Goal: Check status: Check status

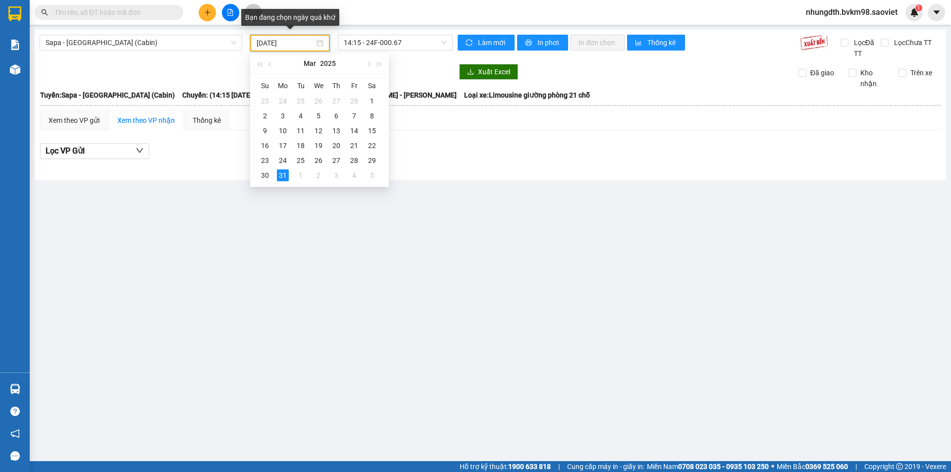
drag, startPoint x: 294, startPoint y: 42, endPoint x: 248, endPoint y: 42, distance: 46.1
click at [248, 42] on div "[DATE]" at bounding box center [290, 43] width 88 height 17
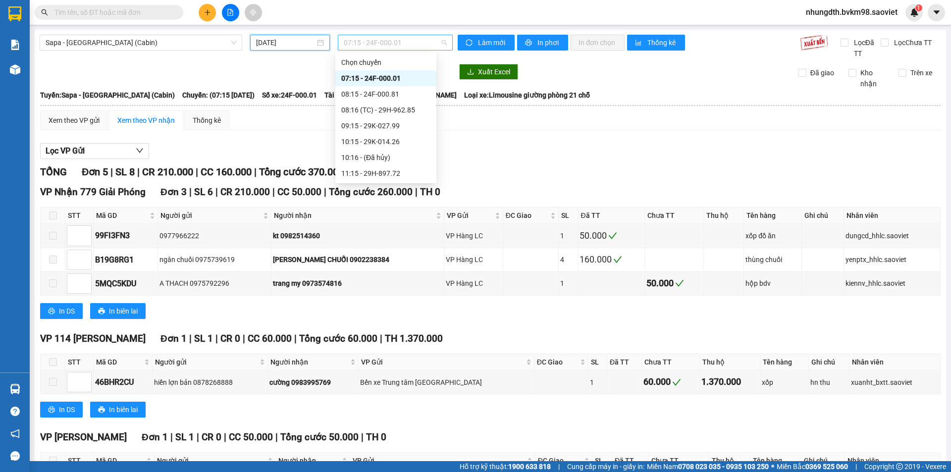
click at [441, 46] on span "07:15 - 24F-000.01" at bounding box center [395, 42] width 103 height 15
type input "[DATE]"
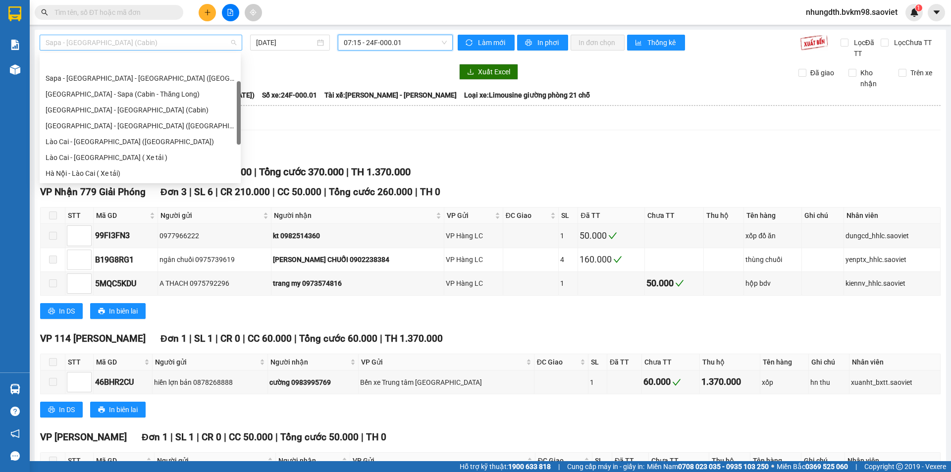
click at [177, 44] on span "Sapa - [GEOGRAPHIC_DATA] (Cabin)" at bounding box center [141, 42] width 191 height 15
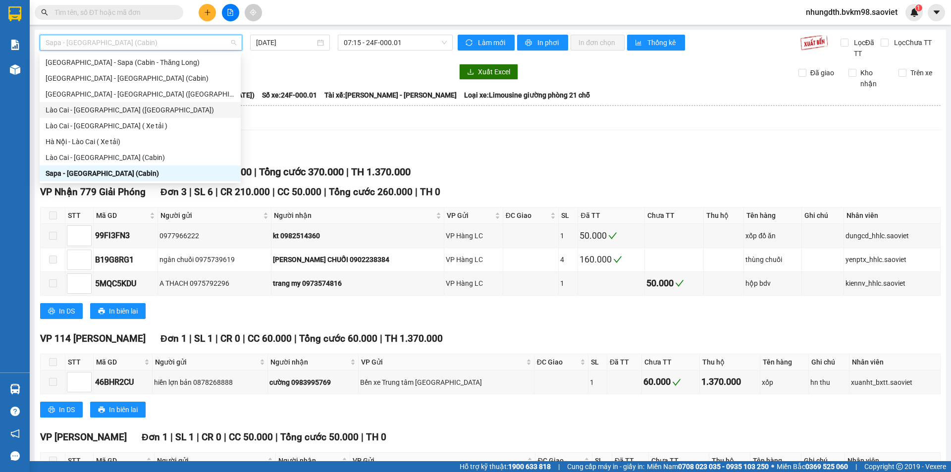
click at [133, 106] on div "Lào Cai - [GEOGRAPHIC_DATA] ([GEOGRAPHIC_DATA])" at bounding box center [140, 110] width 189 height 11
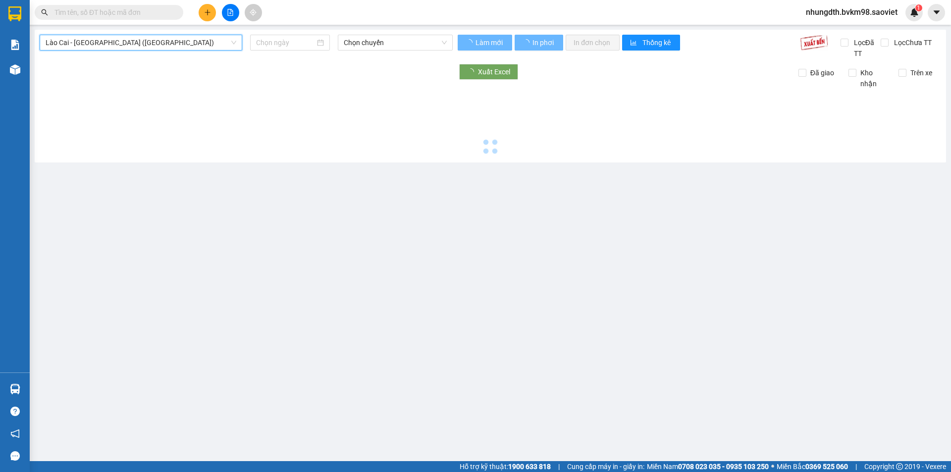
type input "[DATE]"
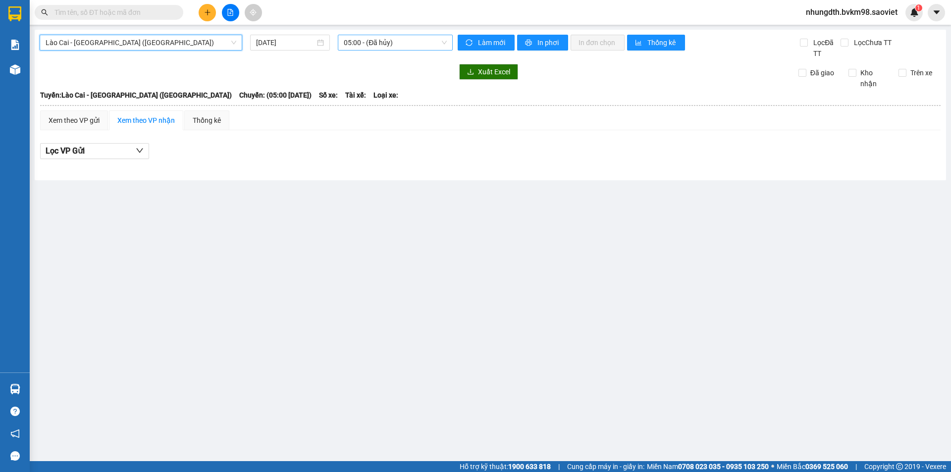
scroll to position [16, 0]
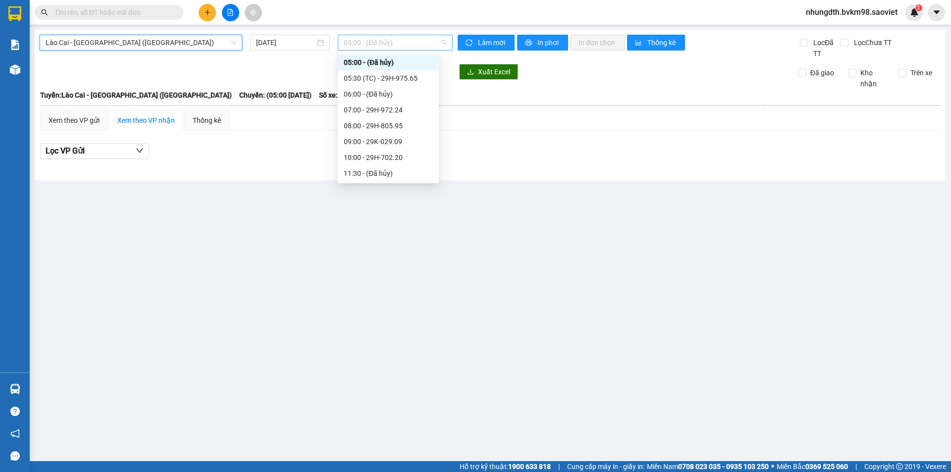
click at [442, 46] on span "05:00 - (Đã hủy)" at bounding box center [395, 42] width 103 height 15
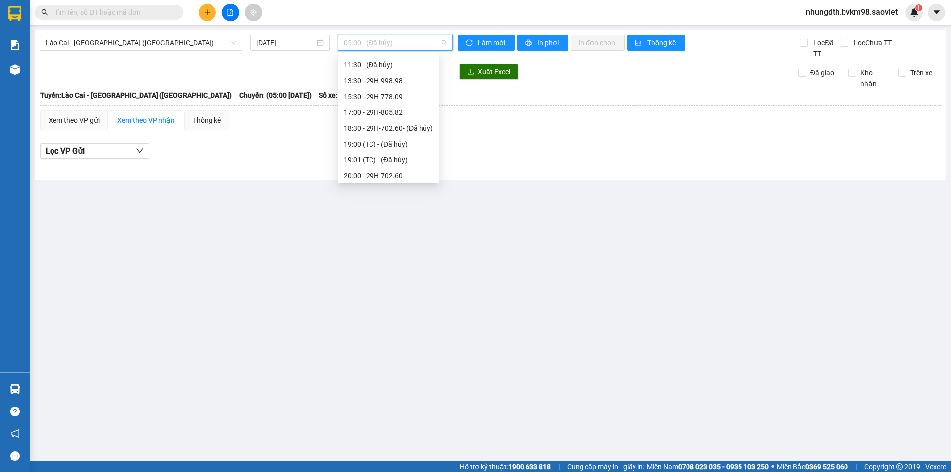
scroll to position [127, 0]
click at [146, 44] on span "Lào Cai - [GEOGRAPHIC_DATA] ([GEOGRAPHIC_DATA])" at bounding box center [141, 42] width 191 height 15
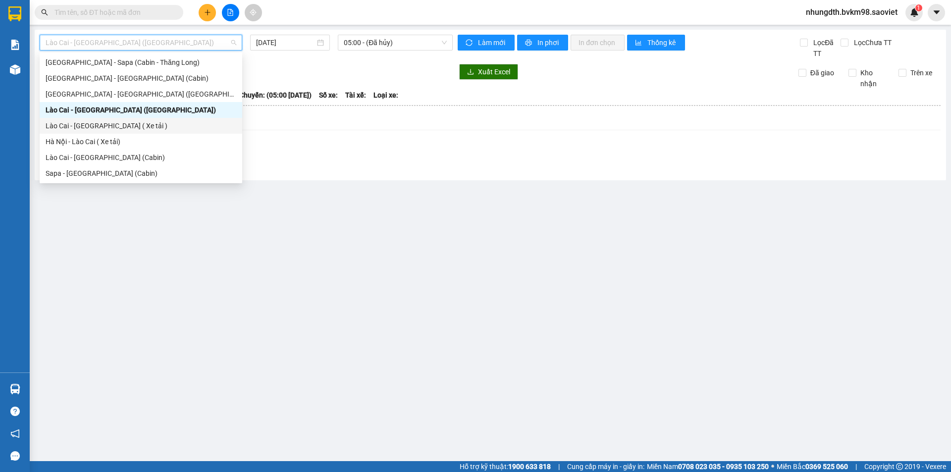
click at [145, 125] on div "Lào Cai - [GEOGRAPHIC_DATA] ( Xe tải )" at bounding box center [141, 125] width 191 height 11
type input "[DATE]"
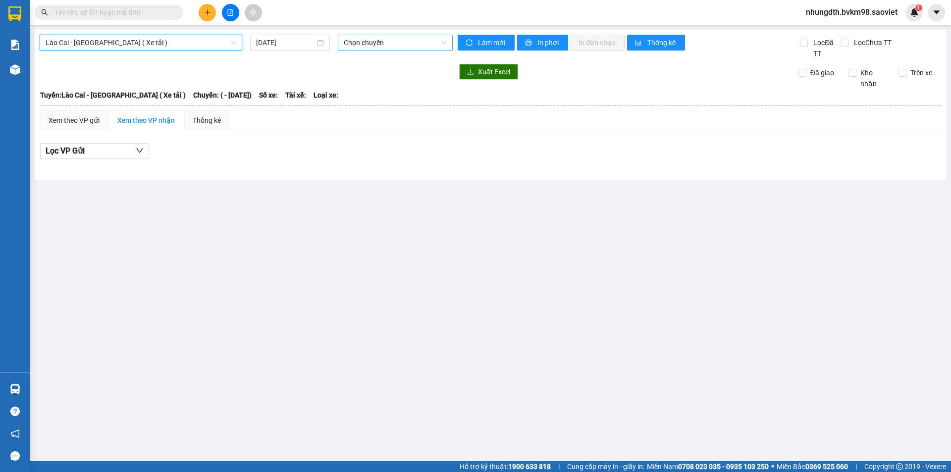
scroll to position [0, 0]
click at [444, 39] on span "Chọn chuyến" at bounding box center [395, 42] width 103 height 15
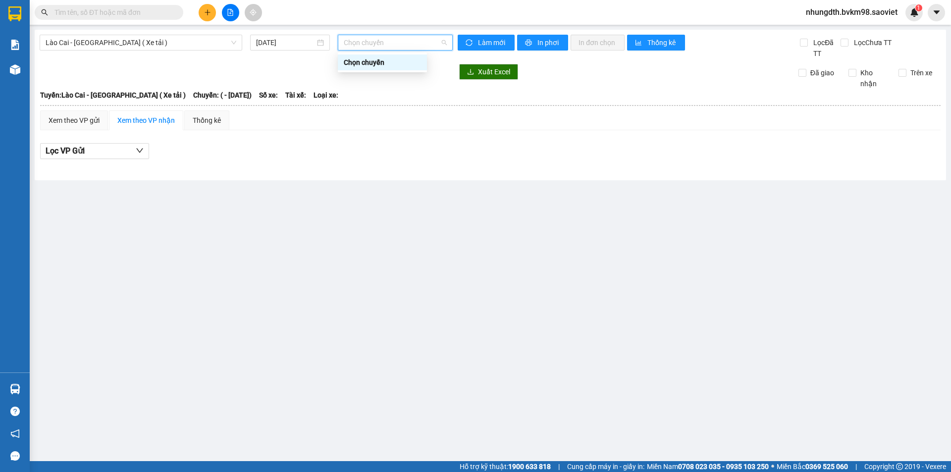
click at [444, 39] on span "Chọn chuyến" at bounding box center [395, 42] width 103 height 15
click at [163, 13] on input "text" at bounding box center [112, 12] width 117 height 11
click at [90, 15] on input "text" at bounding box center [112, 12] width 117 height 11
click at [96, 43] on span "Lào Cai - [GEOGRAPHIC_DATA] ( Xe tải )" at bounding box center [141, 42] width 191 height 15
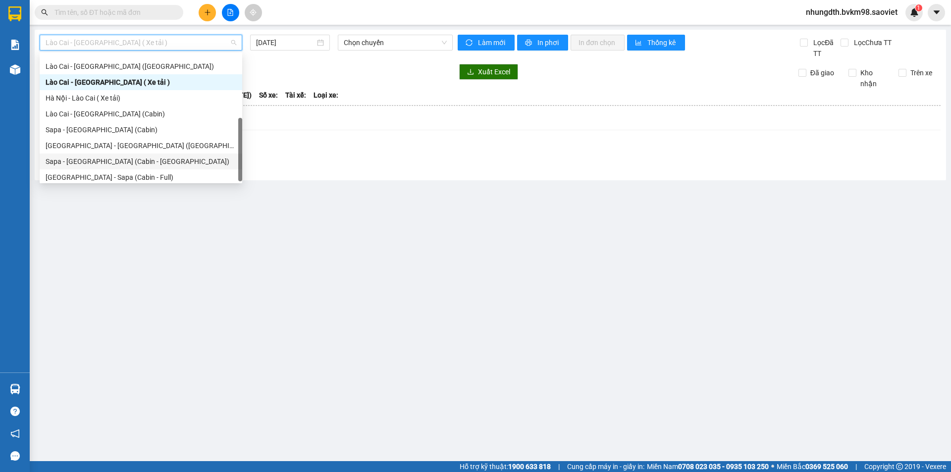
scroll to position [79, 0]
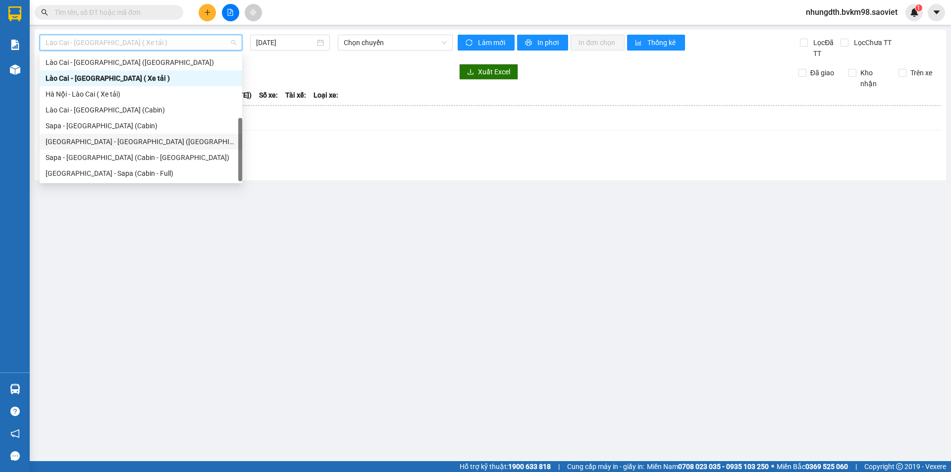
click at [120, 135] on div "[GEOGRAPHIC_DATA] - [GEOGRAPHIC_DATA] ([GEOGRAPHIC_DATA])" at bounding box center [141, 142] width 203 height 16
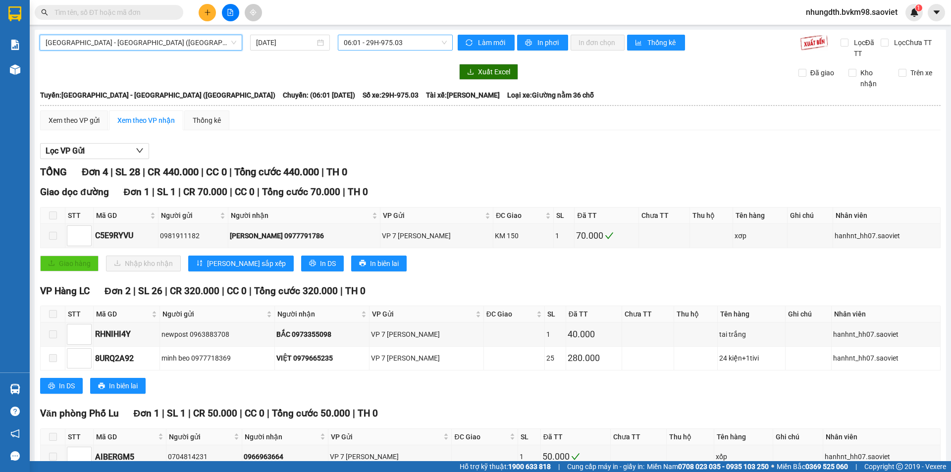
click at [440, 41] on span "06:01 - 29H-975.03" at bounding box center [395, 42] width 103 height 15
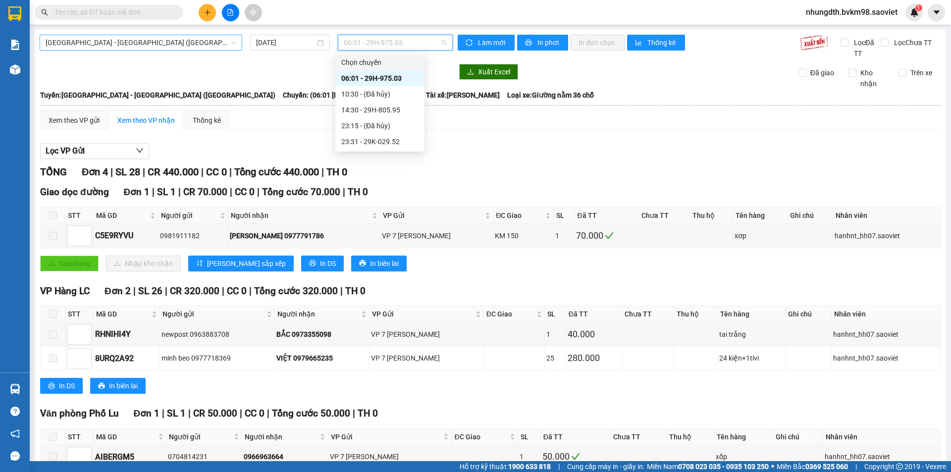
click at [150, 43] on span "[GEOGRAPHIC_DATA] - [GEOGRAPHIC_DATA] ([GEOGRAPHIC_DATA])" at bounding box center [141, 42] width 191 height 15
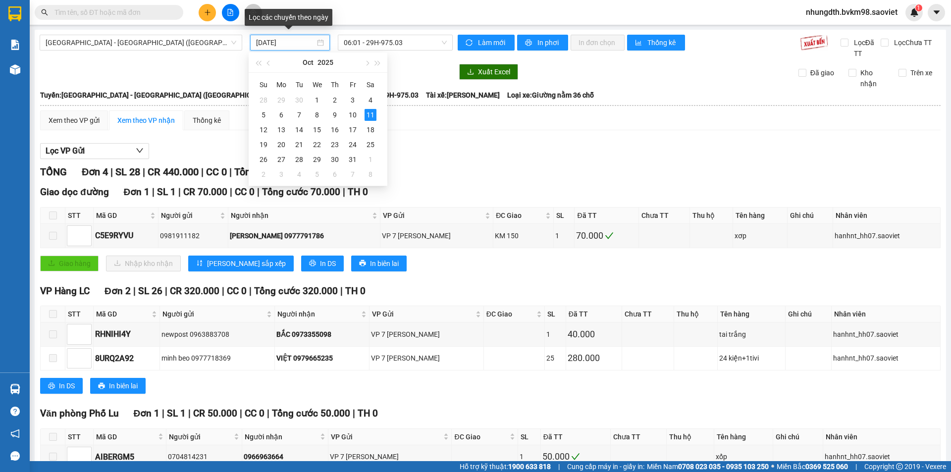
drag, startPoint x: 261, startPoint y: 45, endPoint x: 251, endPoint y: 44, distance: 10.4
click at [251, 44] on div "[DATE]" at bounding box center [290, 43] width 80 height 16
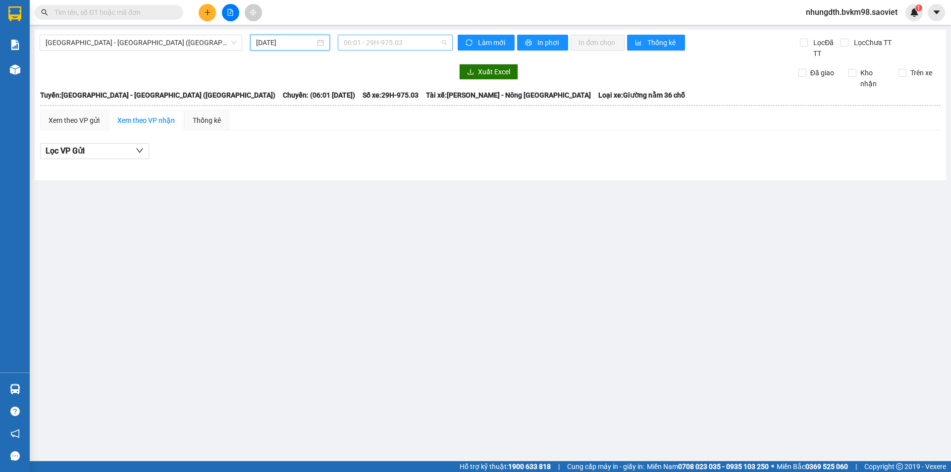
click at [442, 45] on span "06:01 - 29H-975.03" at bounding box center [395, 42] width 103 height 15
type input "[DATE]"
click at [158, 47] on span "[GEOGRAPHIC_DATA] - [GEOGRAPHIC_DATA] ([GEOGRAPHIC_DATA])" at bounding box center [141, 42] width 191 height 15
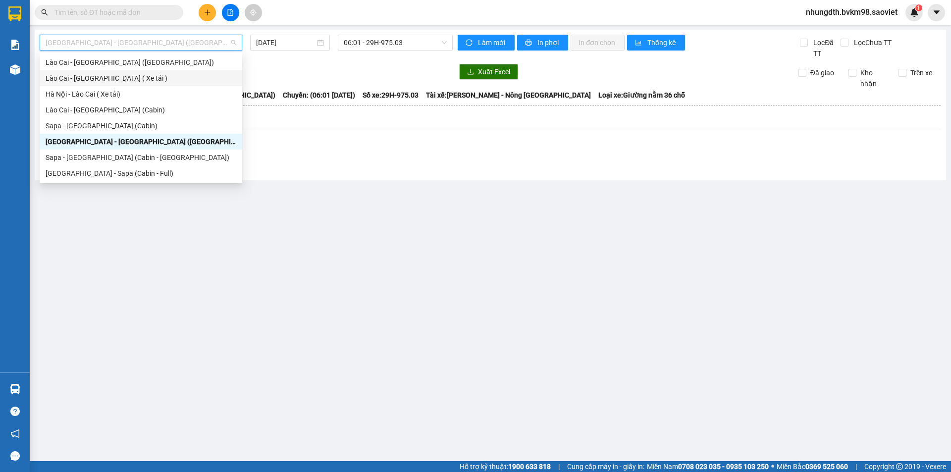
click at [139, 73] on div "Lào Cai - [GEOGRAPHIC_DATA] ( Xe tải )" at bounding box center [141, 78] width 191 height 11
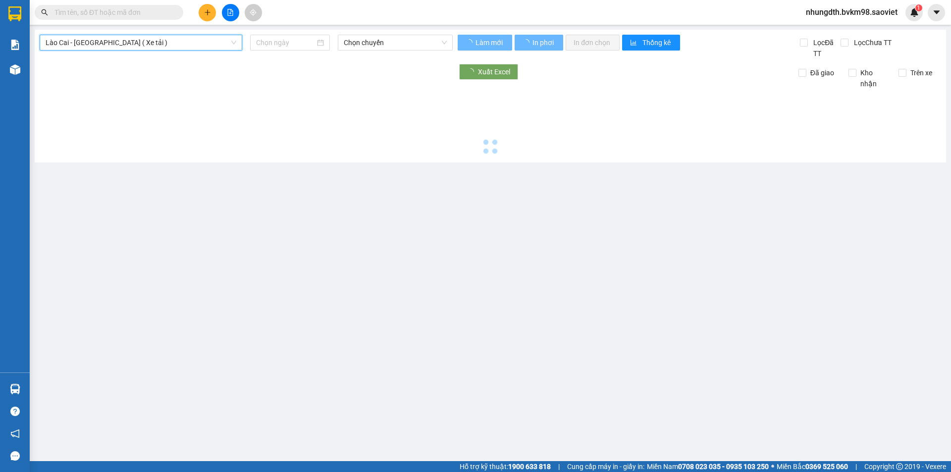
type input "[DATE]"
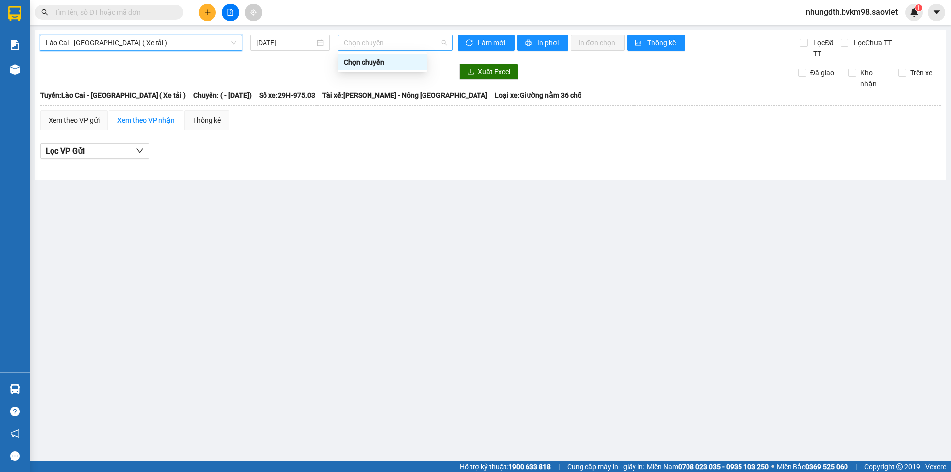
click at [443, 41] on span "Chọn chuyến" at bounding box center [395, 42] width 103 height 15
